Goal: Task Accomplishment & Management: Use online tool/utility

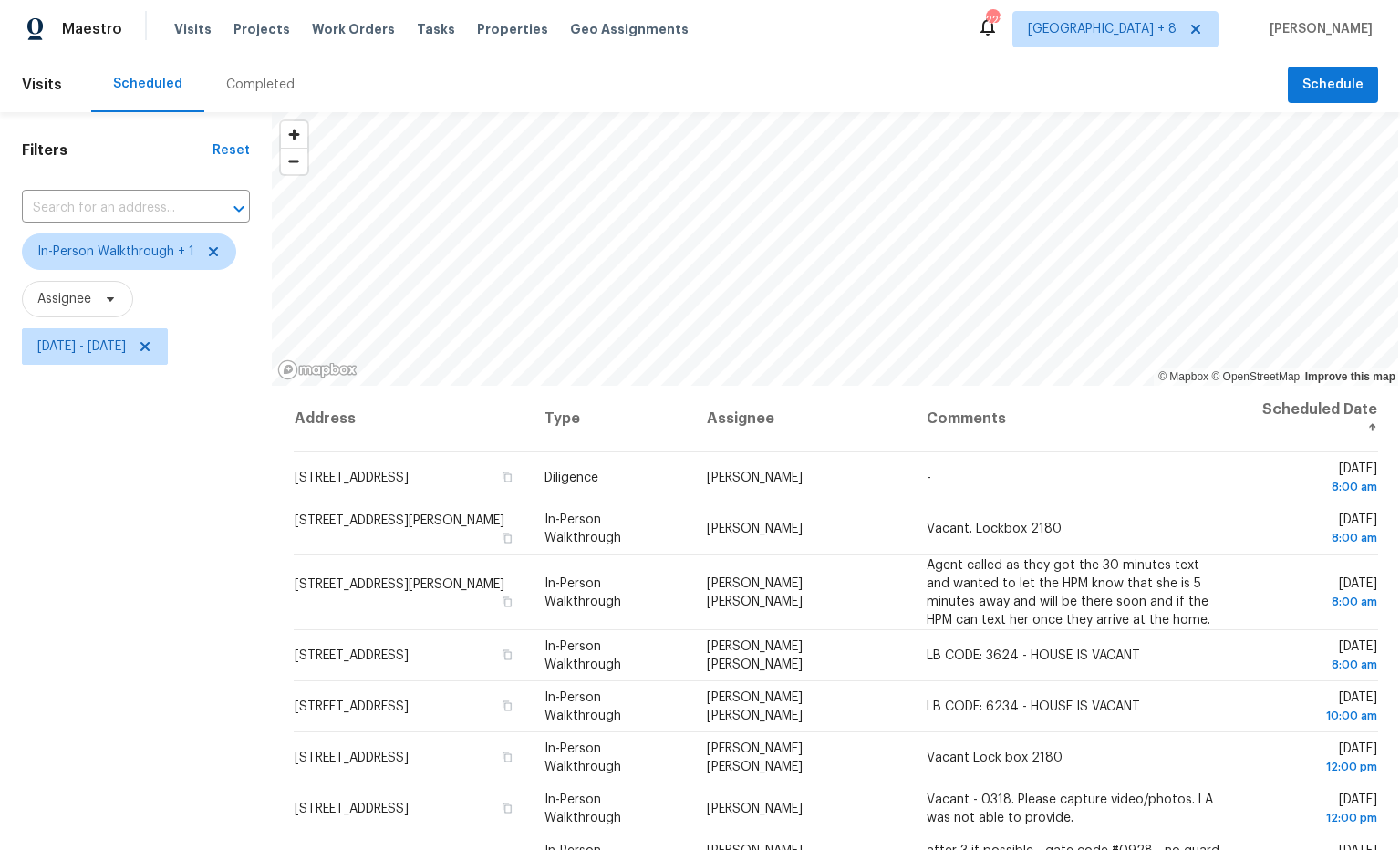
scroll to position [216, 0]
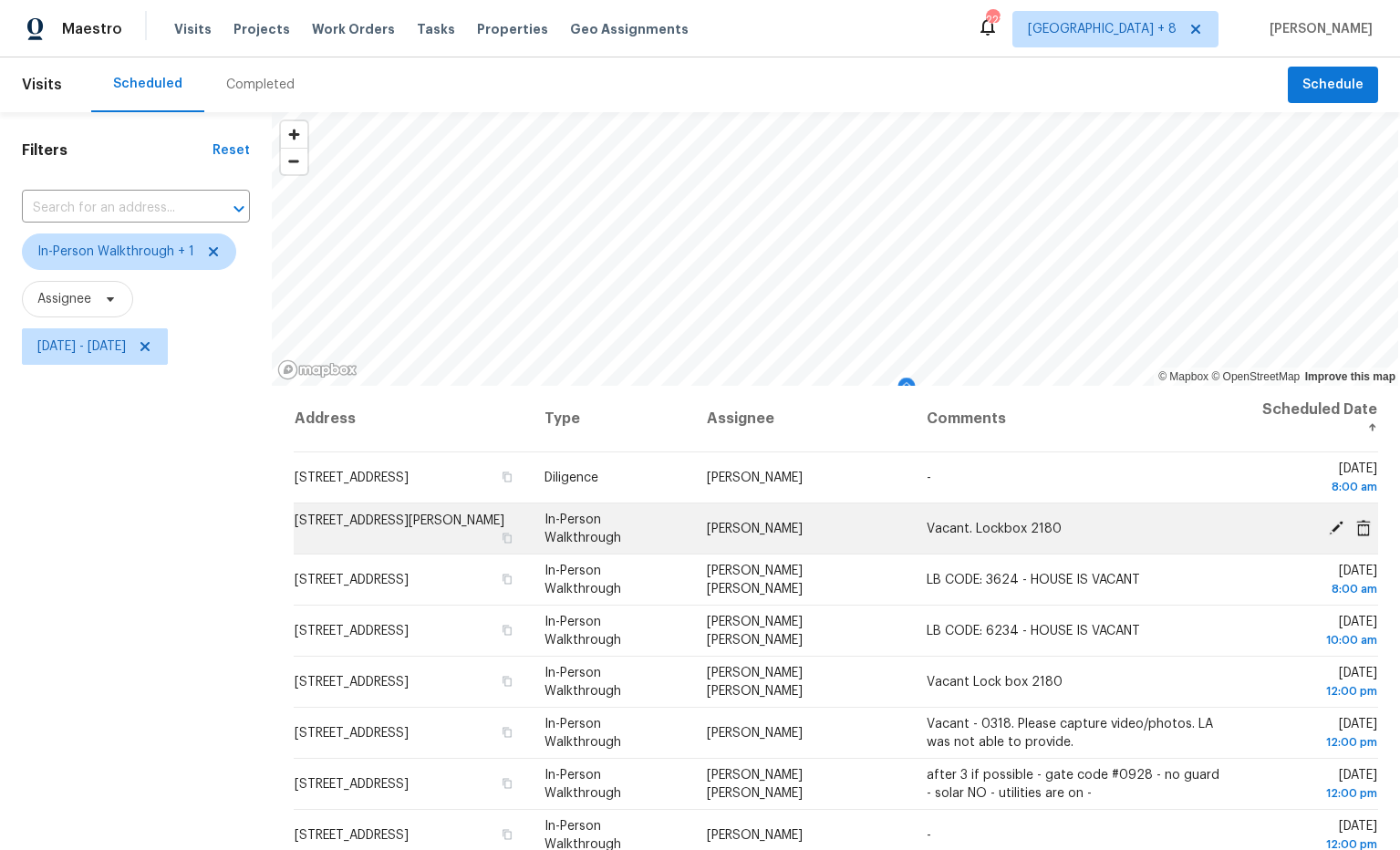
scroll to position [216, 0]
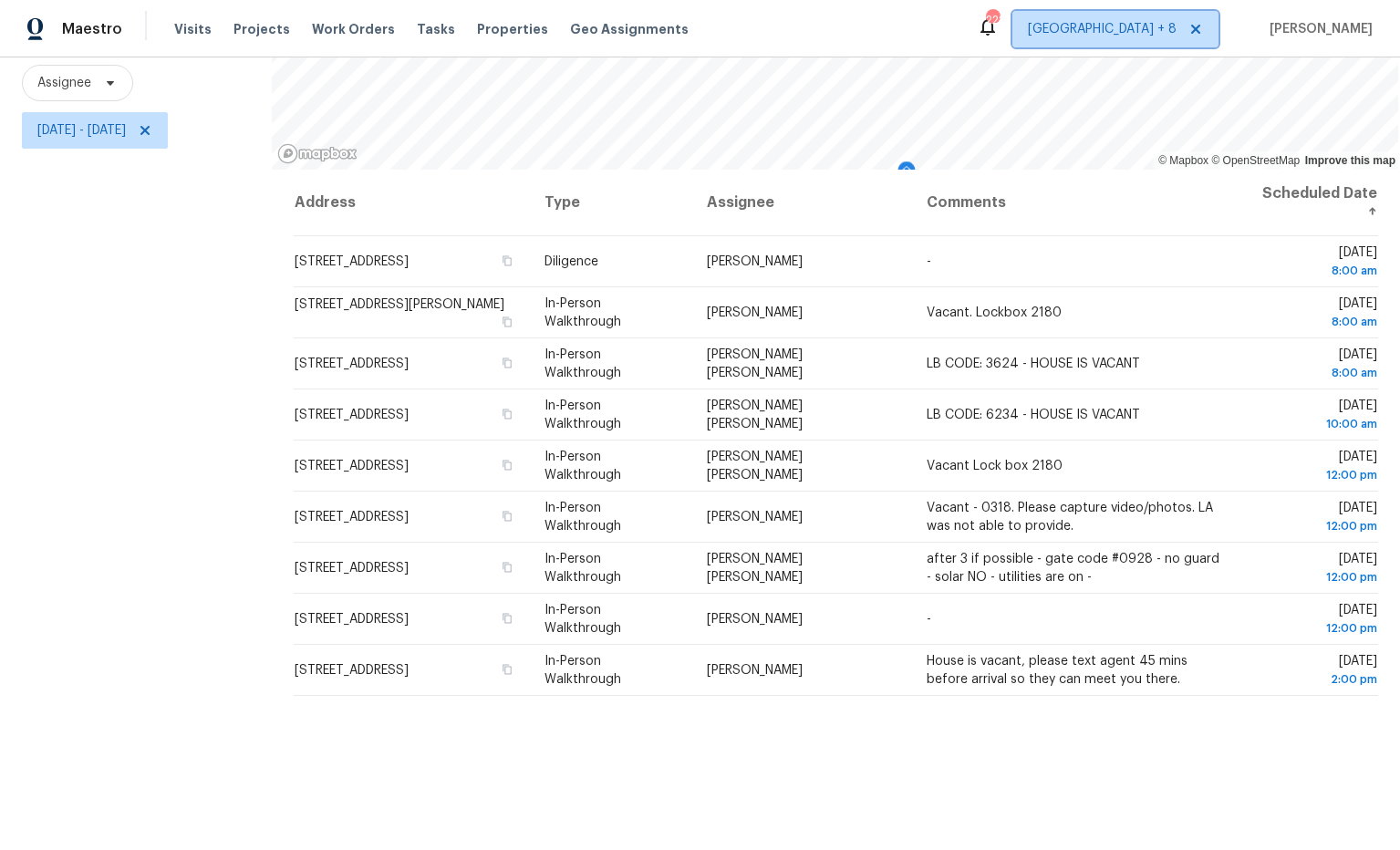
click at [1175, 40] on span "Atlanta + 8" at bounding box center [1116, 29] width 206 height 37
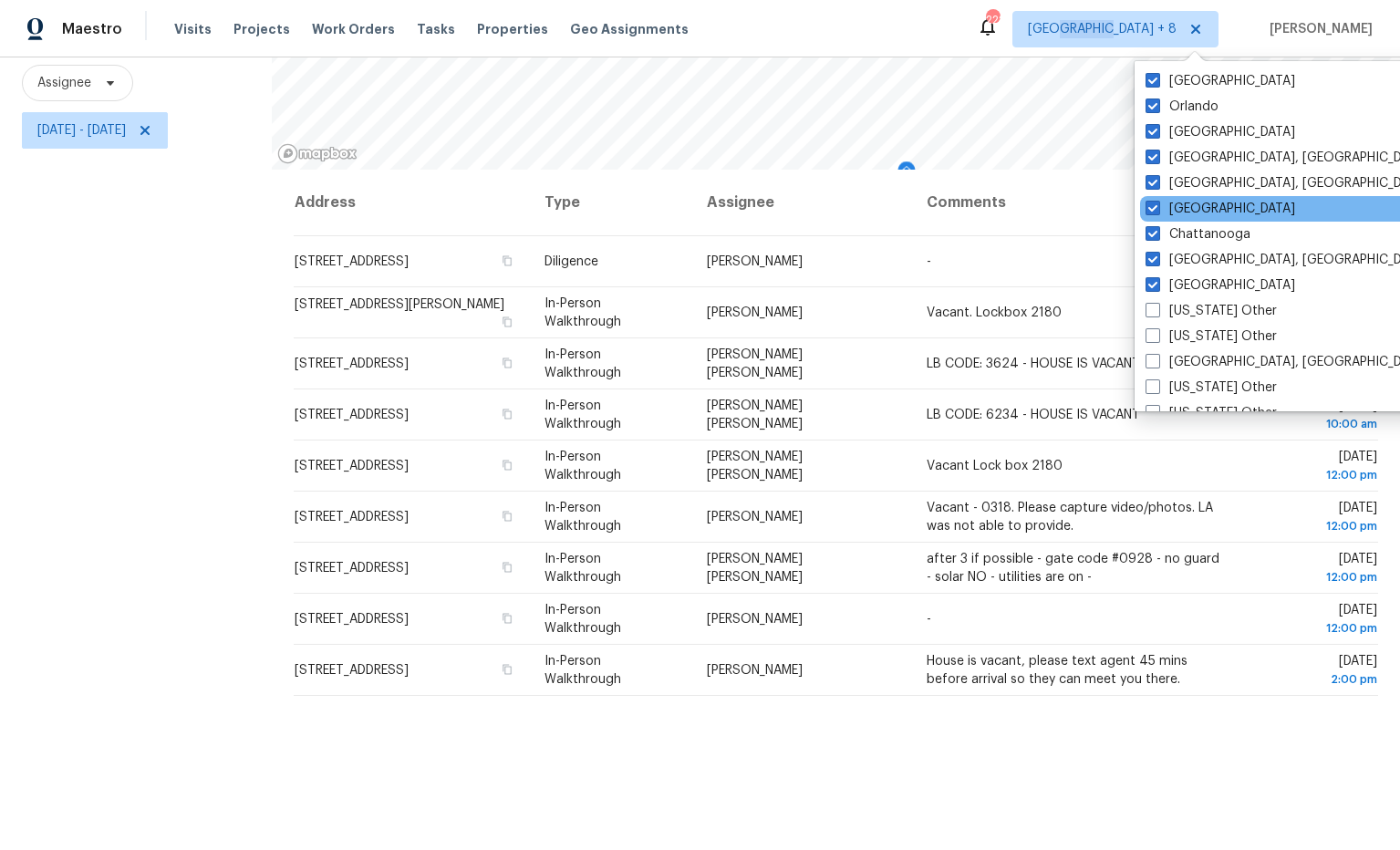
drag, startPoint x: 1153, startPoint y: 210, endPoint x: 1144, endPoint y: 198, distance: 15.0
click at [1152, 210] on span at bounding box center [1153, 208] width 15 height 15
click at [1152, 210] on input "Jacksonville" at bounding box center [1152, 205] width 12 height 12
checkbox input "false"
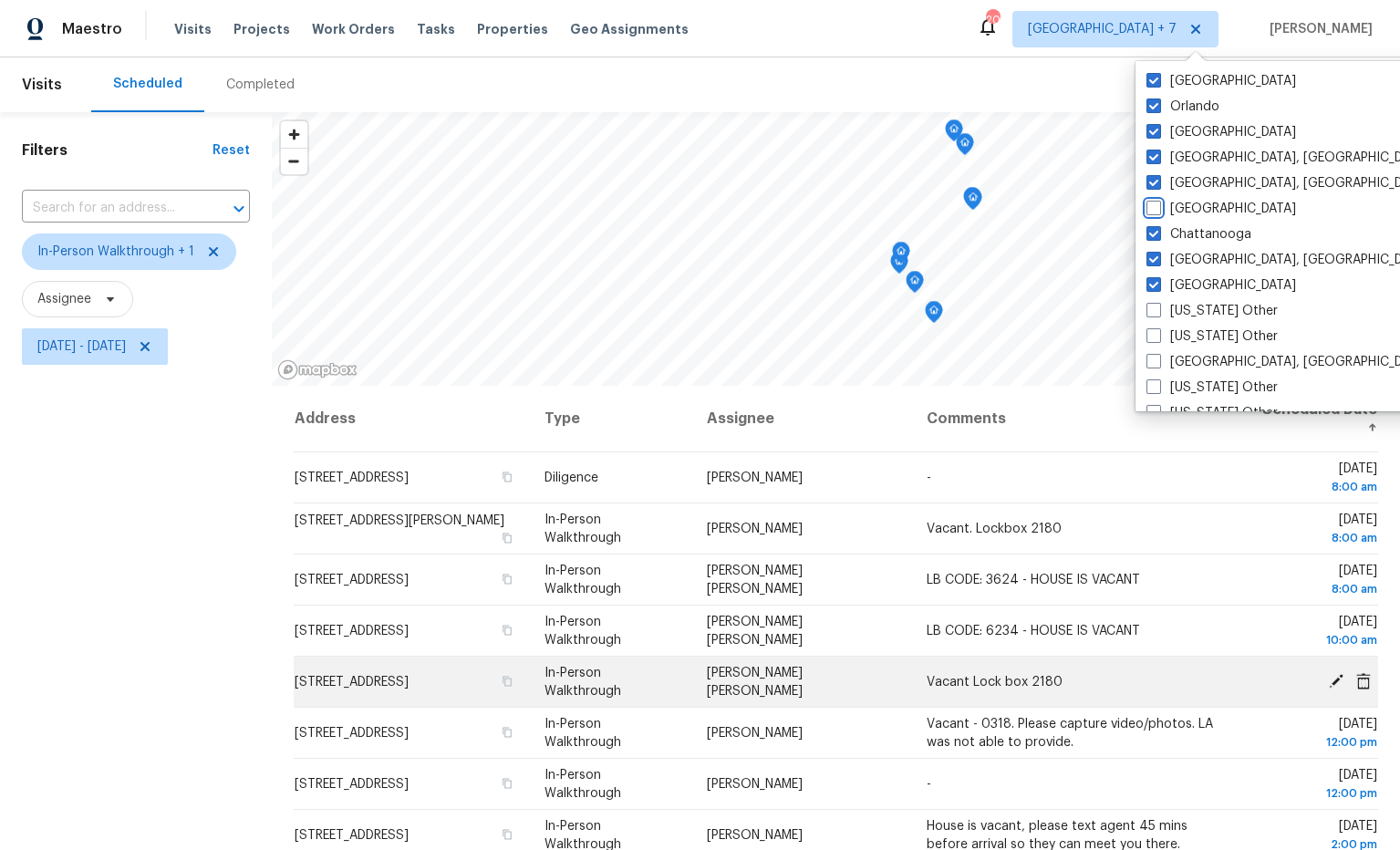
scroll to position [216, 0]
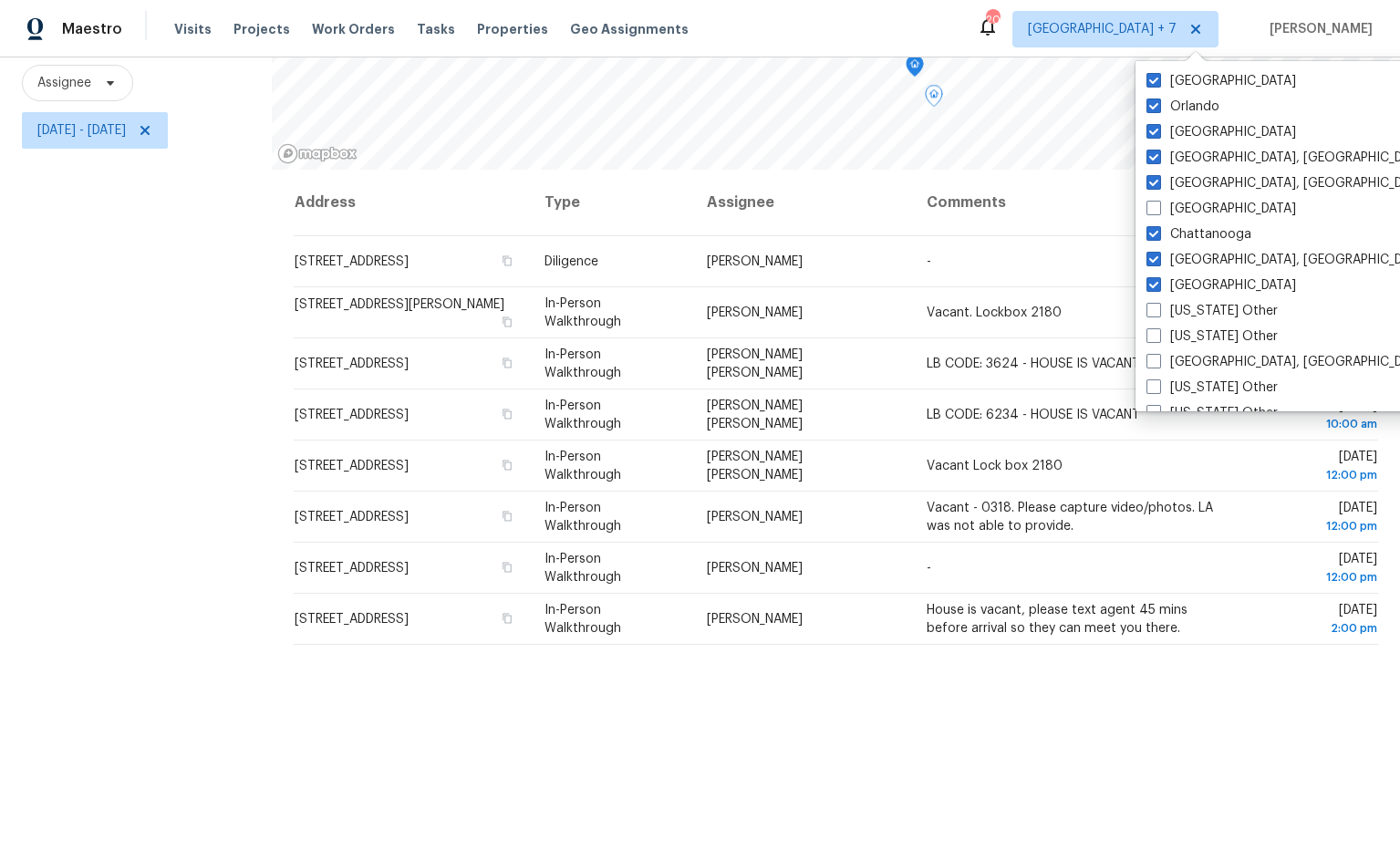
click at [1032, 222] on th "Comments" at bounding box center [1075, 202] width 326 height 66
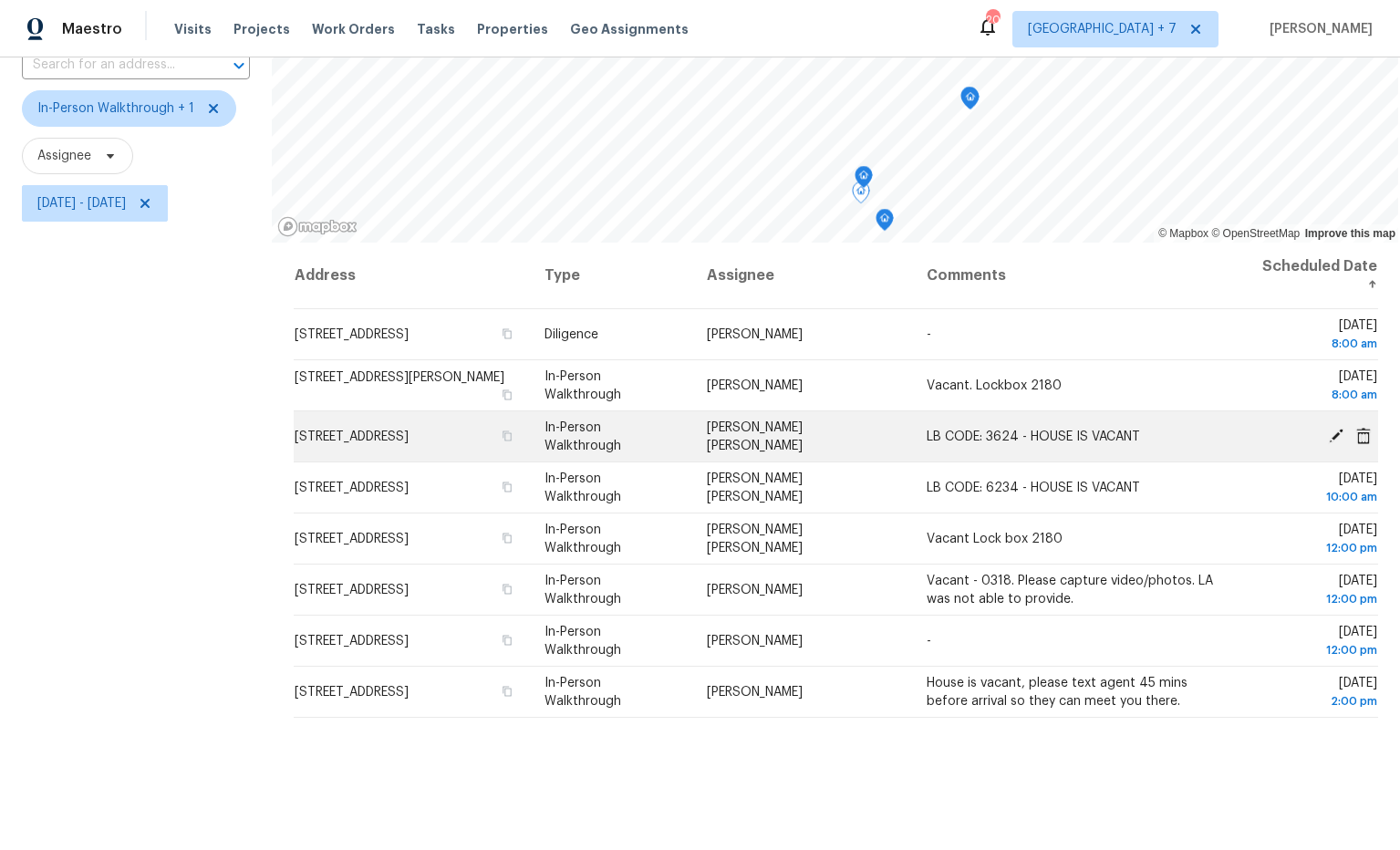
scroll to position [144, 0]
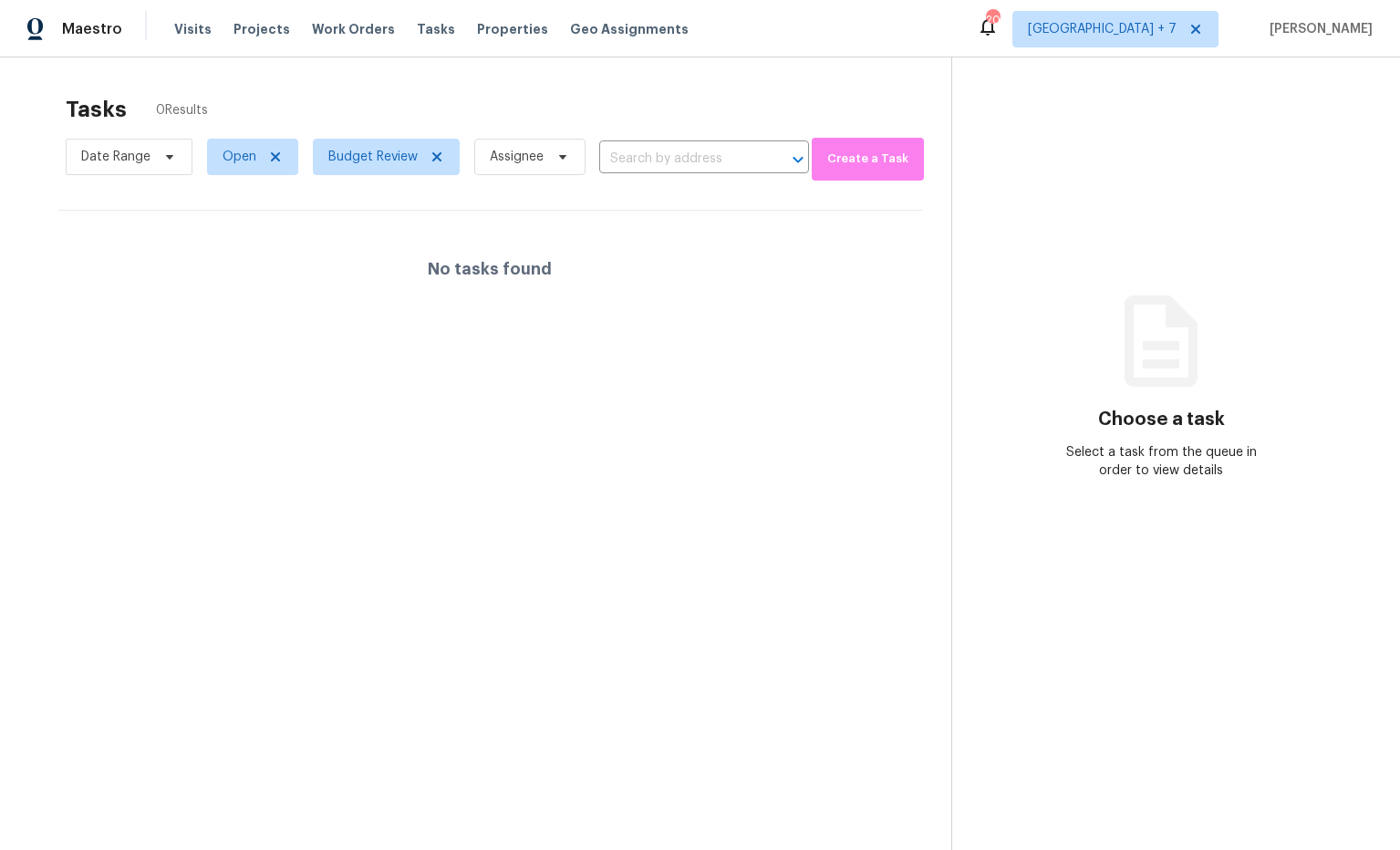
scroll to position [57, 0]
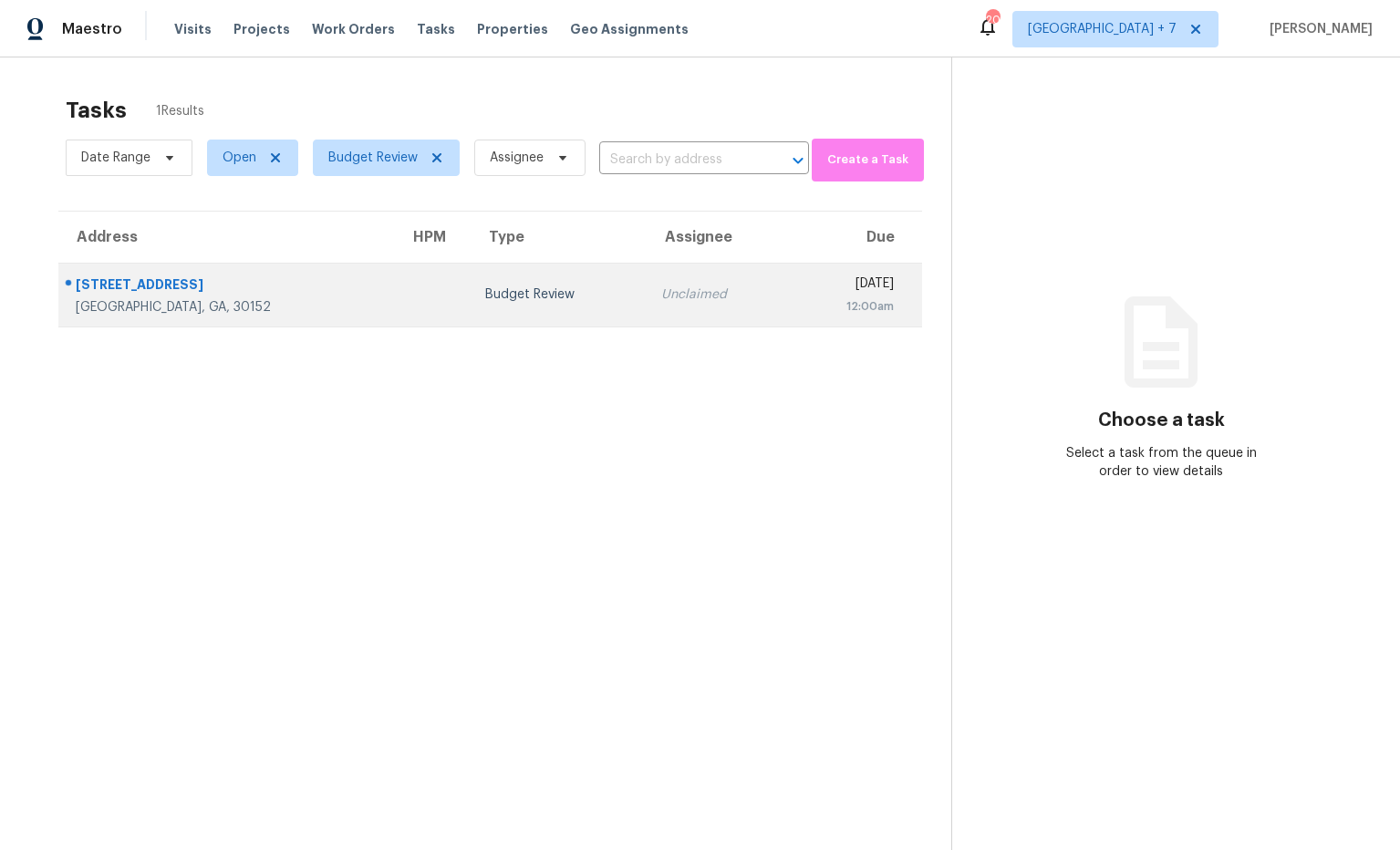
click at [224, 295] on div "729 Lost Mountain Trl NW" at bounding box center [227, 286] width 304 height 23
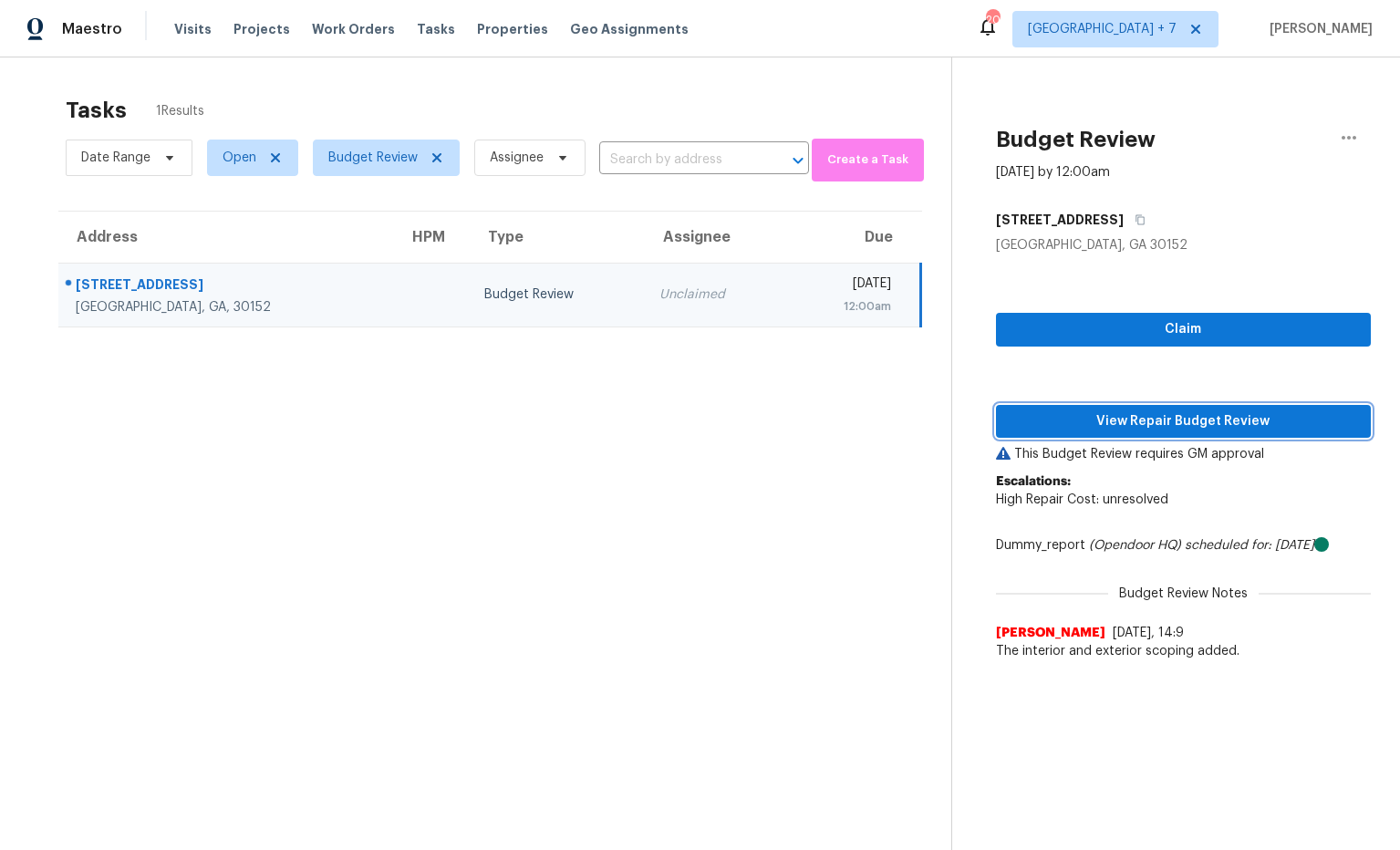
click at [1104, 427] on span "View Repair Budget Review" at bounding box center [1184, 421] width 347 height 23
